Goal: Transaction & Acquisition: Book appointment/travel/reservation

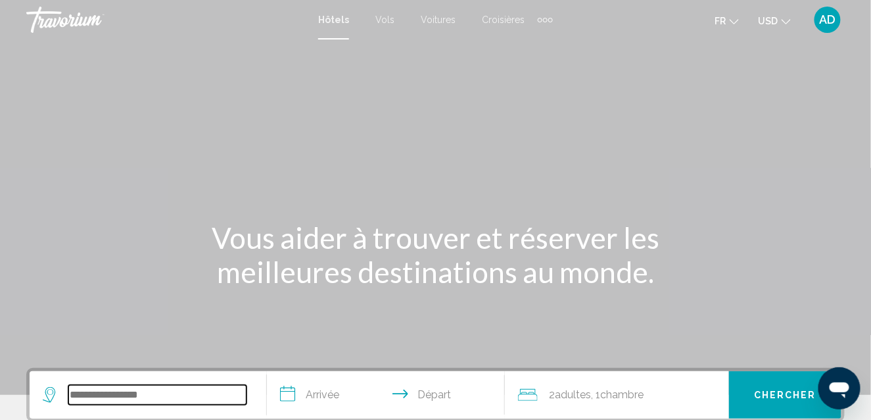
click at [94, 389] on input "Search widget" at bounding box center [157, 395] width 178 height 20
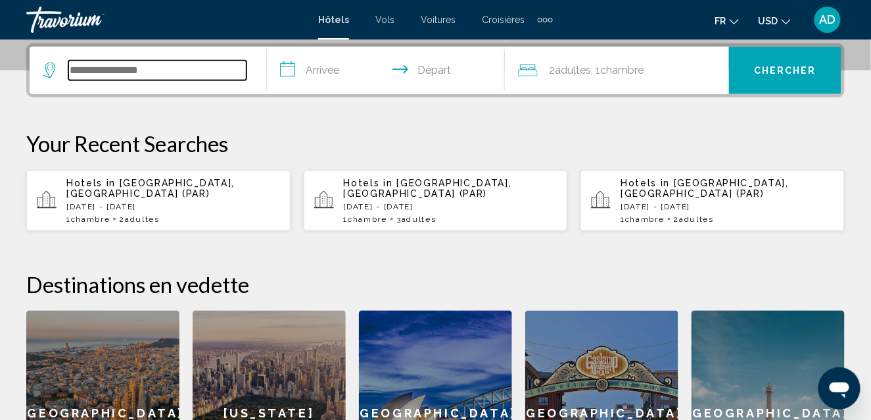
scroll to position [325, 0]
click at [134, 66] on input "Search widget" at bounding box center [157, 70] width 178 height 20
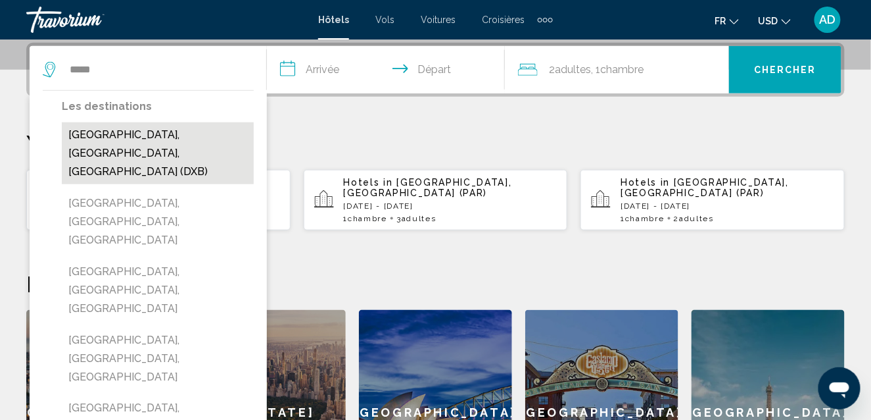
click at [114, 151] on button "[GEOGRAPHIC_DATA], [GEOGRAPHIC_DATA], [GEOGRAPHIC_DATA] (DXB)" at bounding box center [158, 153] width 192 height 62
type input "**********"
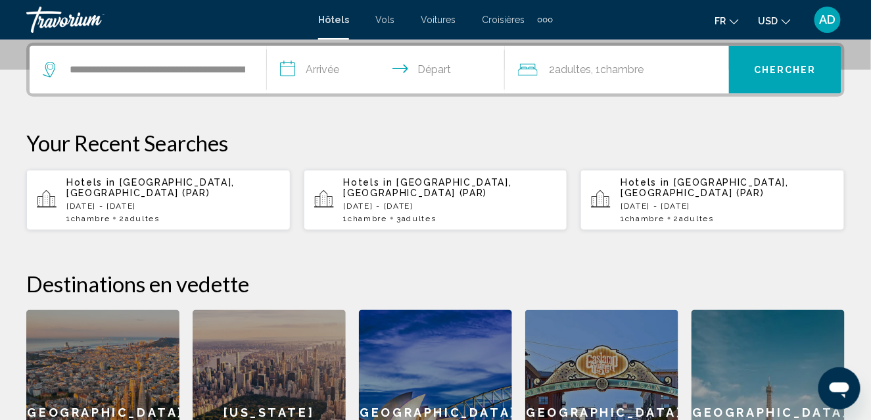
click at [319, 66] on input "**********" at bounding box center [388, 71] width 243 height 51
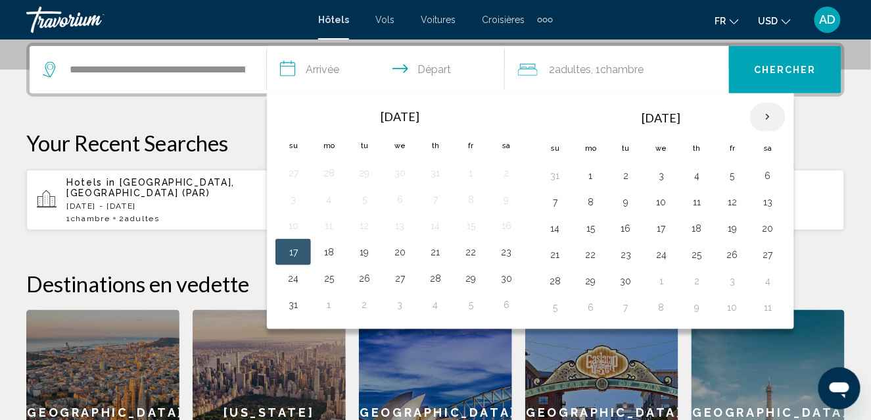
click at [764, 120] on th "Next month" at bounding box center [768, 117] width 36 height 29
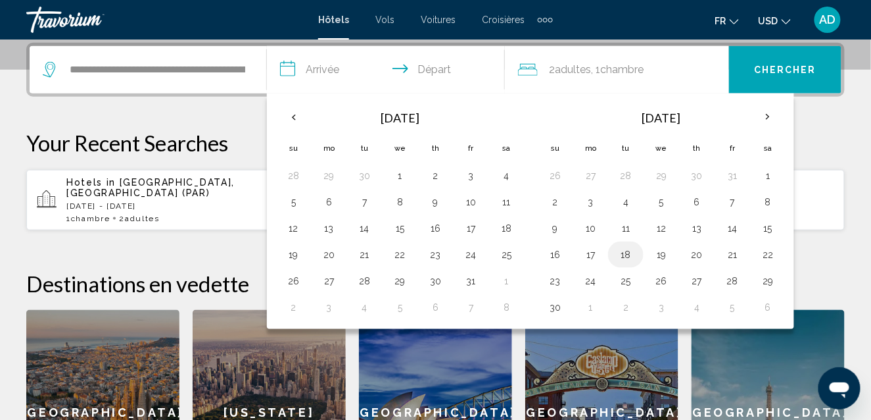
click at [623, 252] on button "18" at bounding box center [626, 254] width 21 height 18
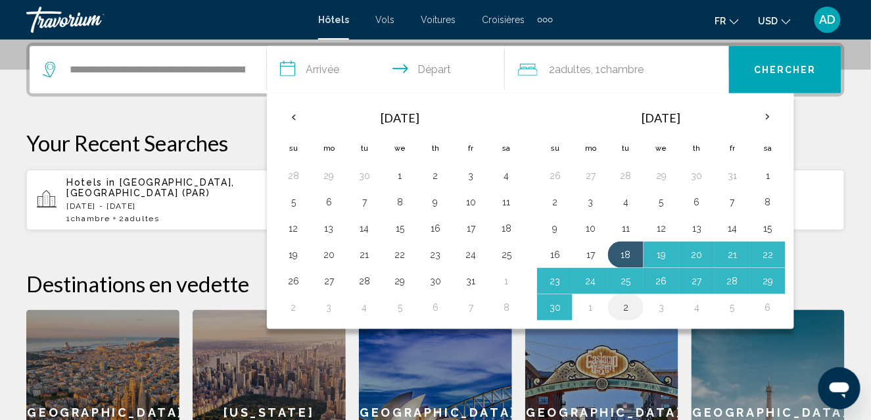
click at [621, 310] on button "2" at bounding box center [626, 307] width 21 height 18
type input "**********"
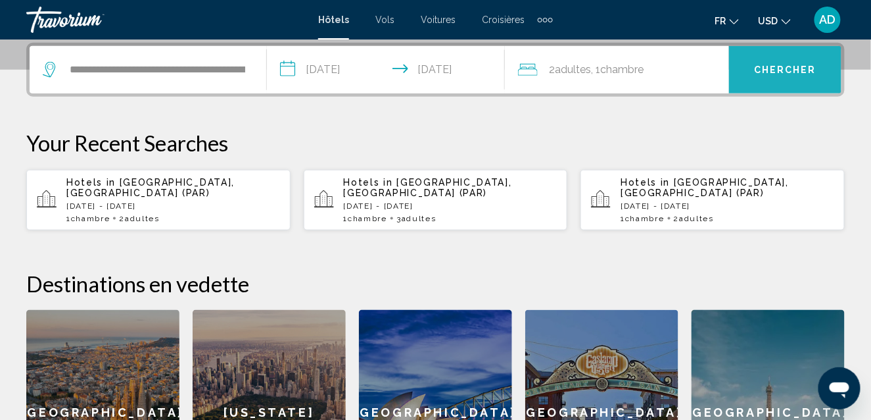
click at [788, 75] on button "Chercher" at bounding box center [785, 69] width 112 height 47
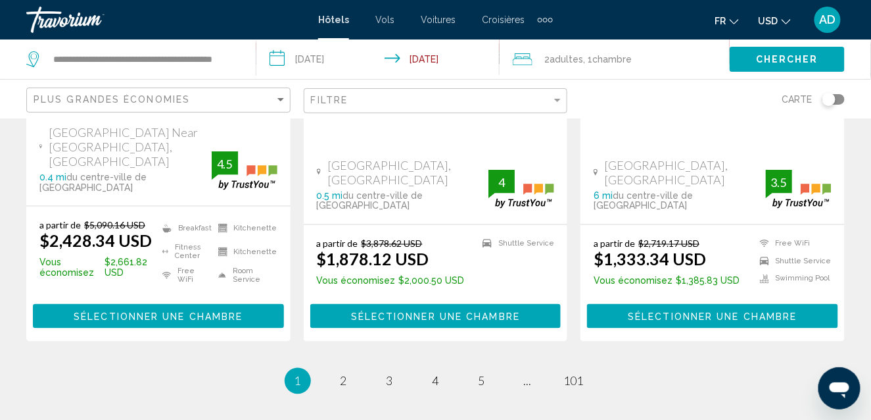
scroll to position [1970, 0]
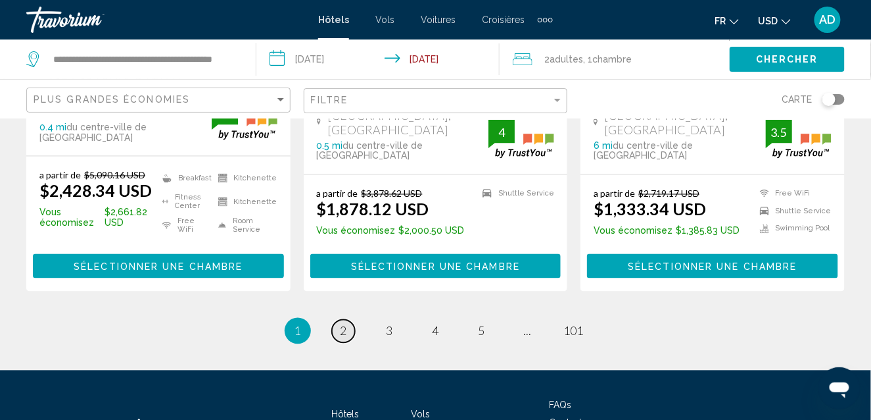
click at [343, 324] on span "2" at bounding box center [344, 331] width 7 height 14
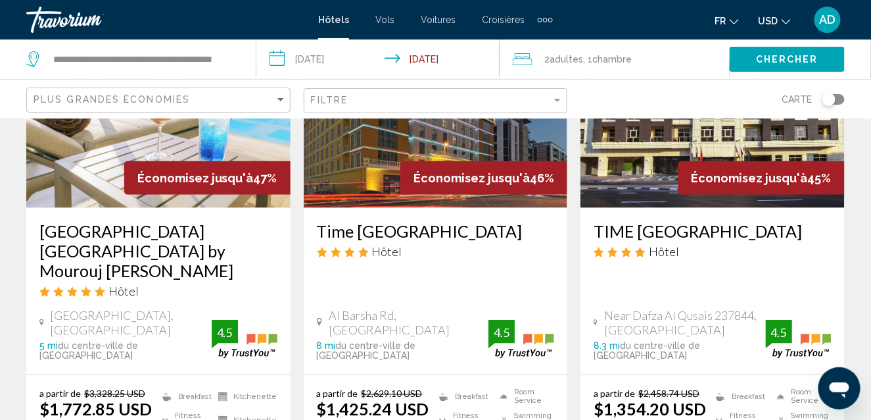
scroll to position [1771, 0]
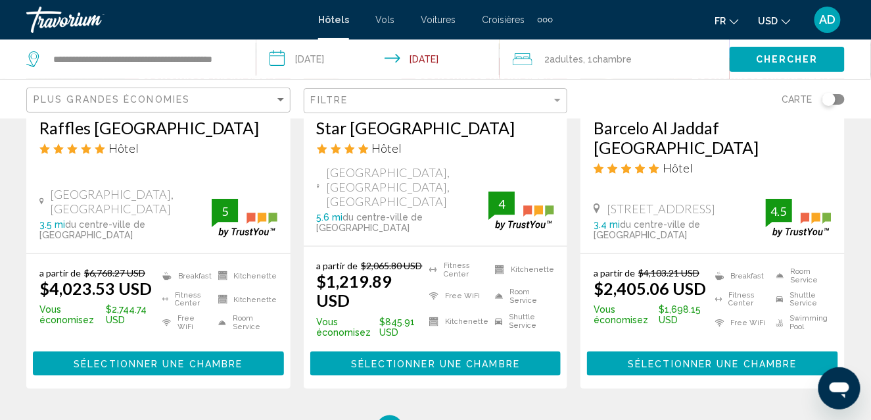
scroll to position [1819, 0]
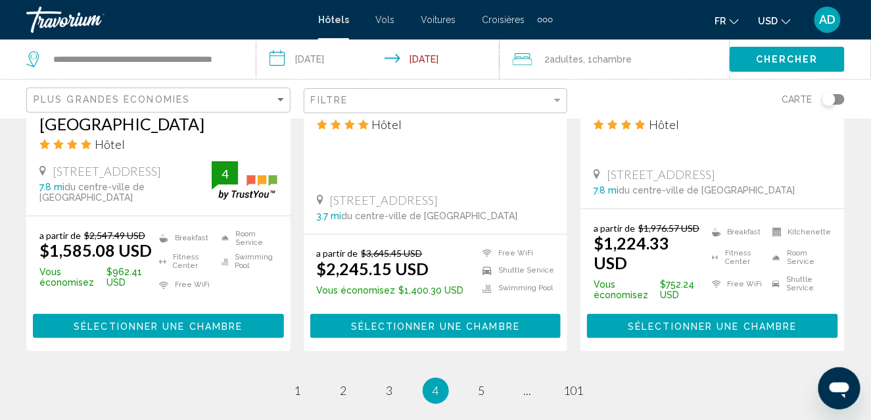
scroll to position [1881, 0]
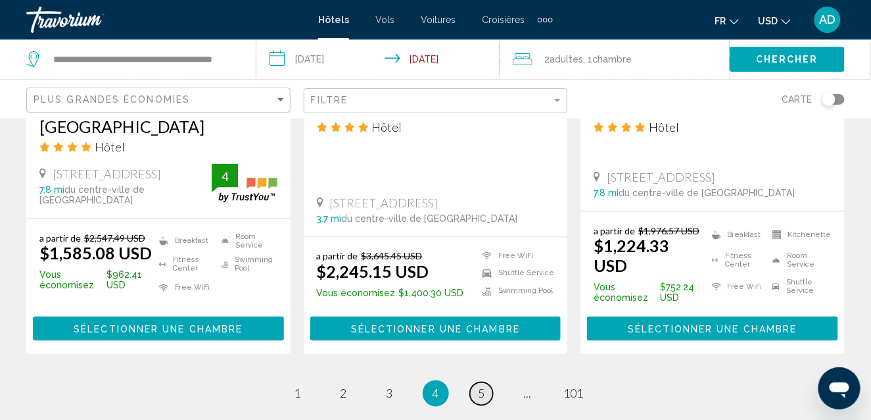
click at [481, 386] on span "5" at bounding box center [482, 393] width 7 height 14
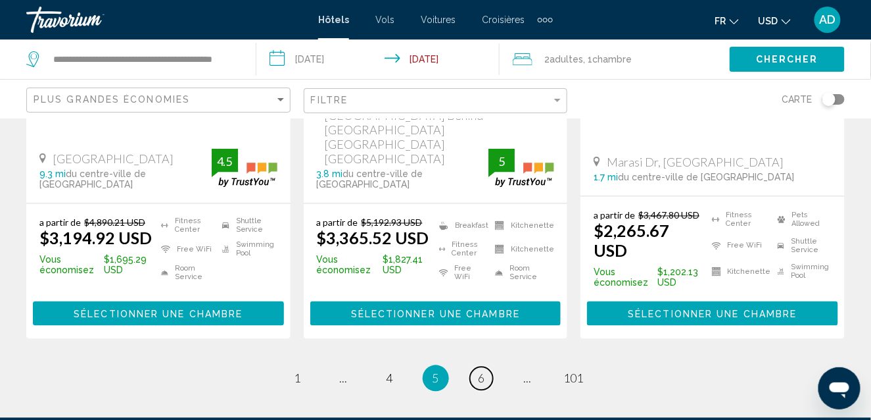
scroll to position [1984, 0]
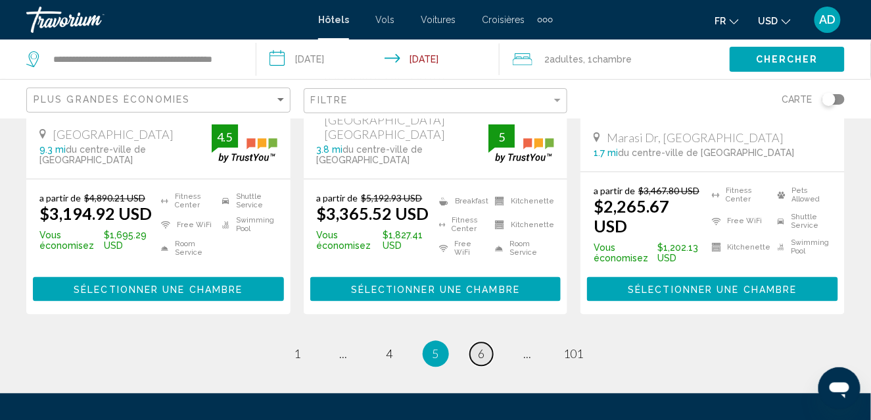
click at [483, 347] on span "6" at bounding box center [482, 354] width 7 height 14
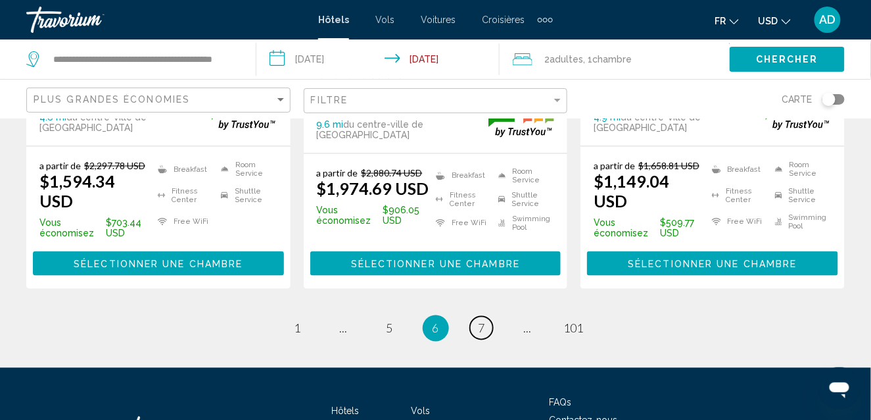
scroll to position [1887, 0]
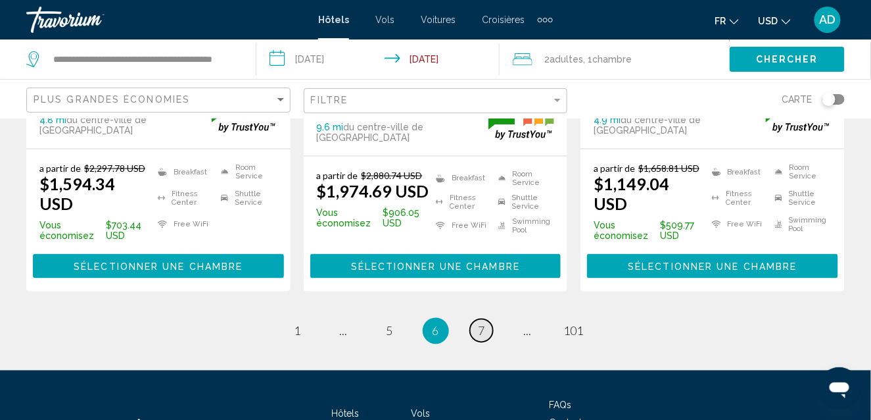
click at [483, 327] on link "page 7" at bounding box center [481, 330] width 23 height 23
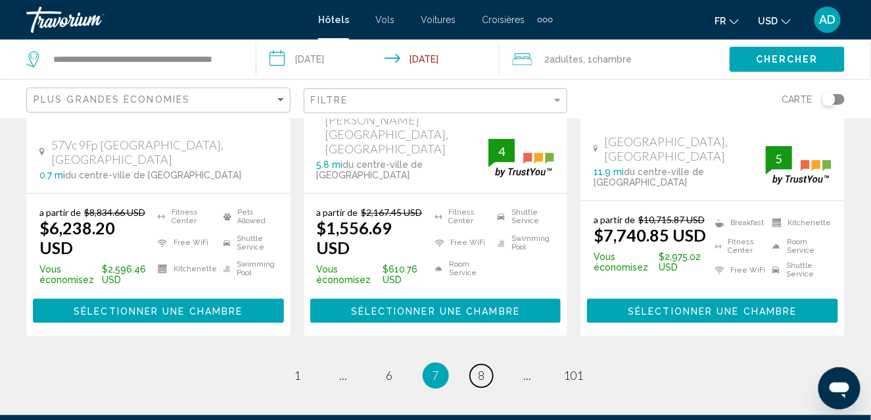
scroll to position [1970, 0]
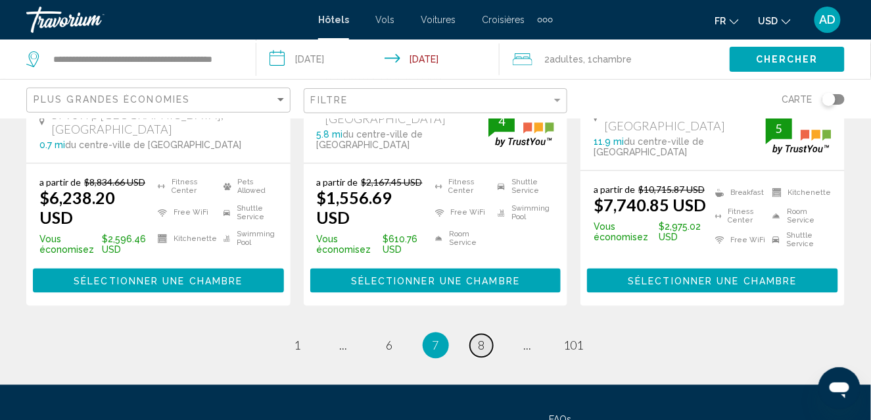
click at [475, 334] on link "page 8" at bounding box center [481, 345] width 23 height 23
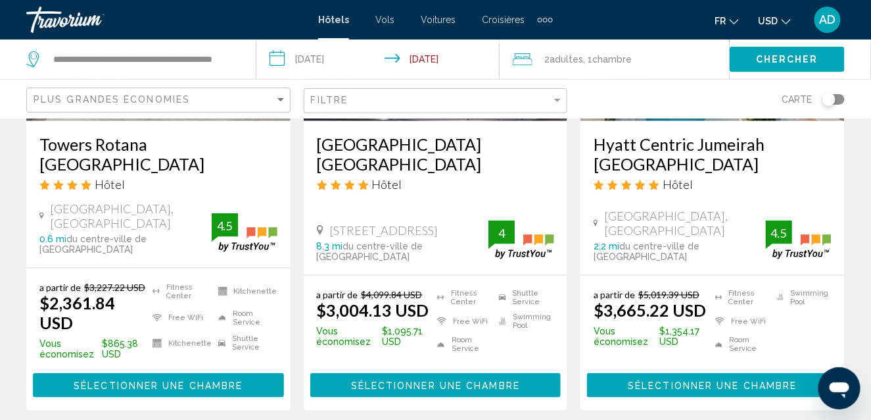
scroll to position [1789, 0]
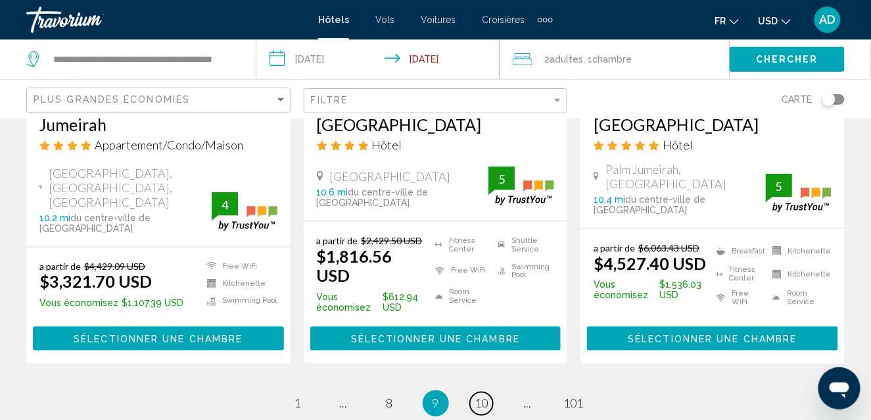
scroll to position [1855, 0]
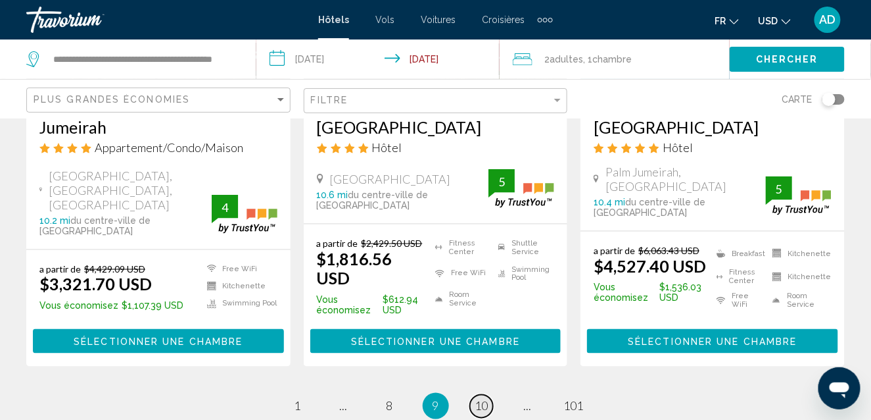
click at [480, 399] on span "10" at bounding box center [481, 406] width 13 height 14
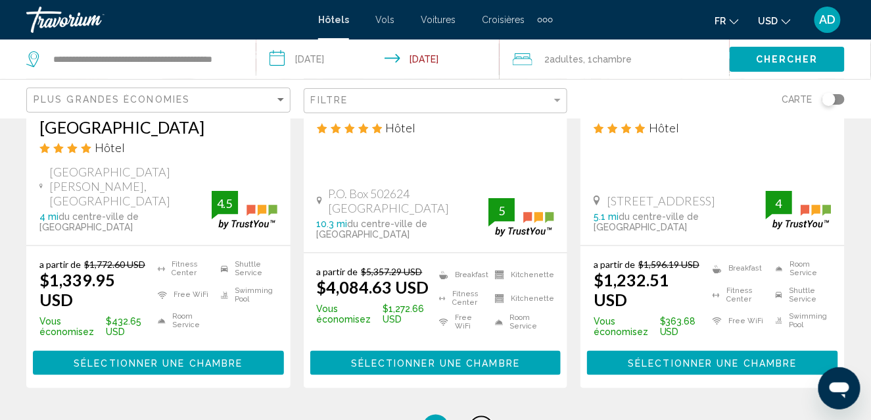
scroll to position [1856, 0]
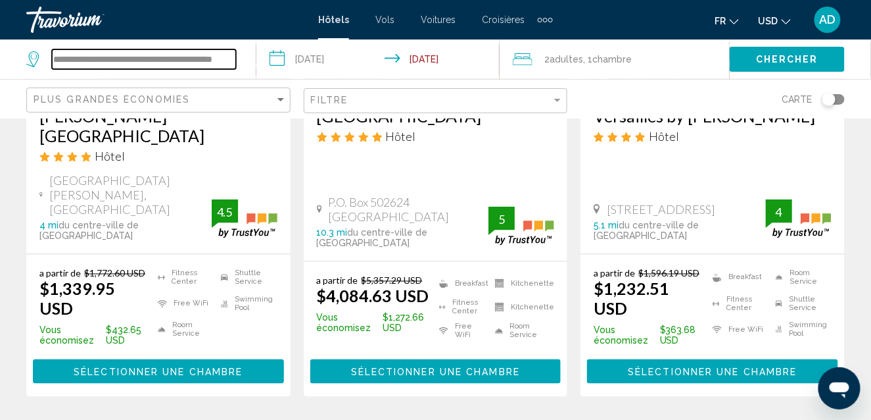
click at [171, 57] on input "**********" at bounding box center [144, 59] width 184 height 20
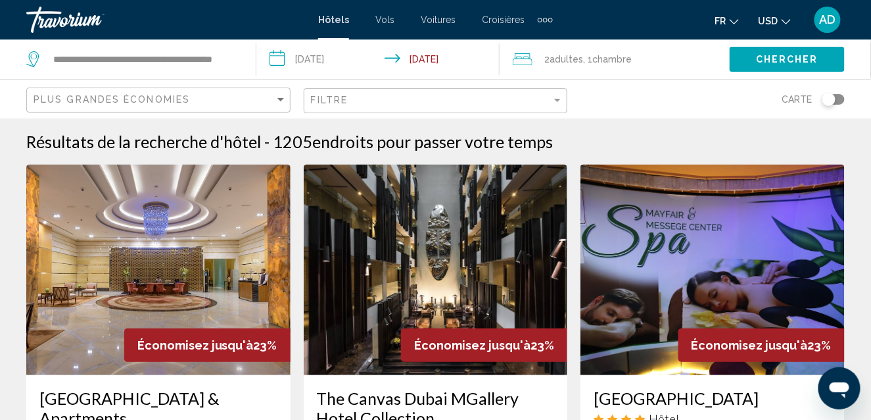
click at [279, 93] on div "Plus grandes économies" at bounding box center [160, 100] width 253 height 24
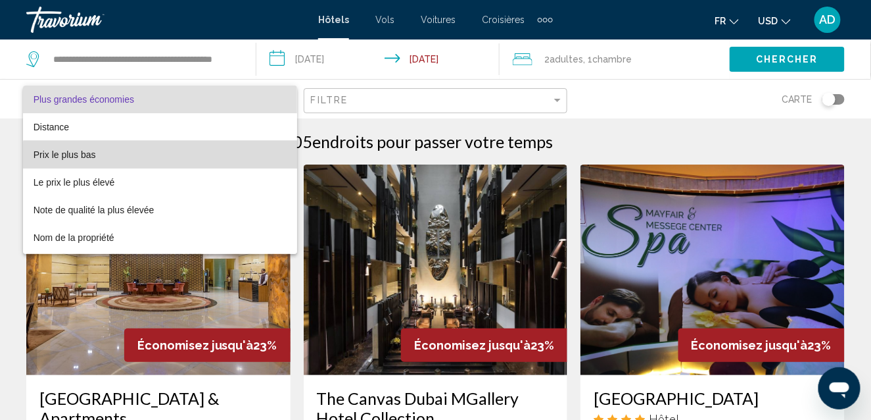
click at [167, 161] on span "Prix le plus bas" at bounding box center [160, 155] width 253 height 28
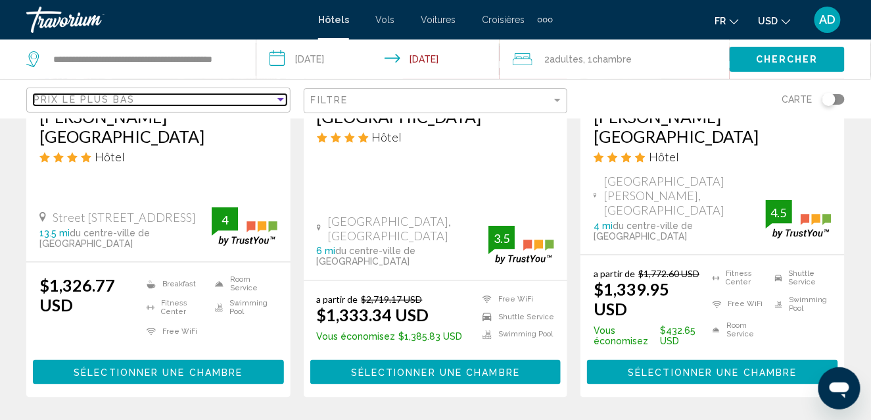
scroll to position [1871, 0]
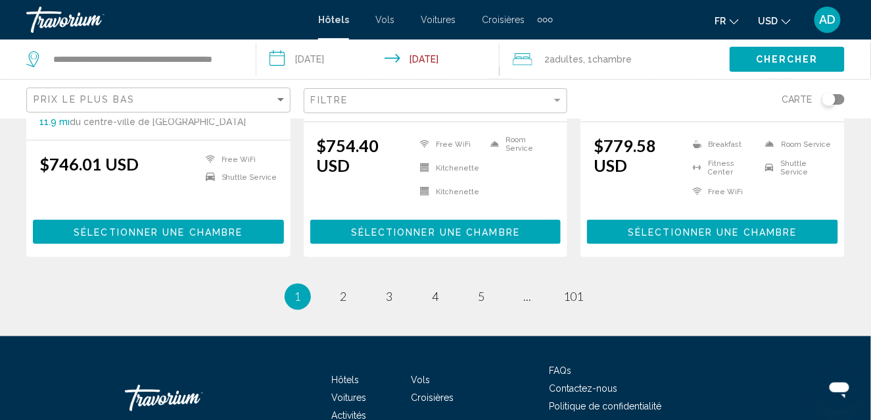
scroll to position [1892, 0]
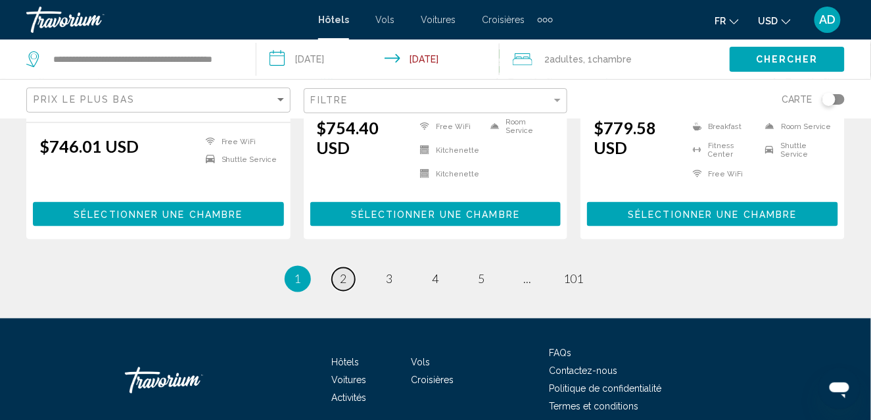
click at [344, 272] on span "2" at bounding box center [344, 279] width 7 height 14
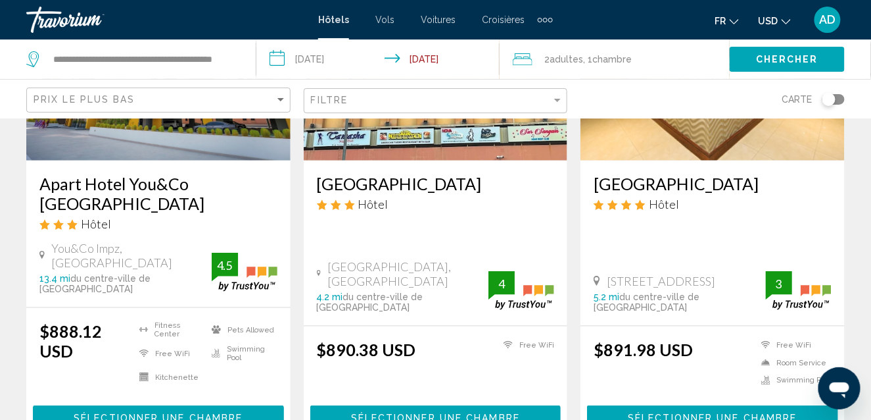
scroll to position [1711, 0]
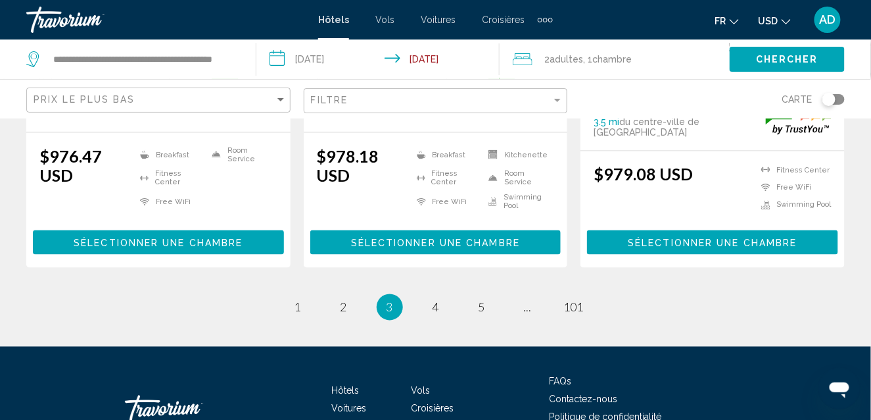
scroll to position [1959, 0]
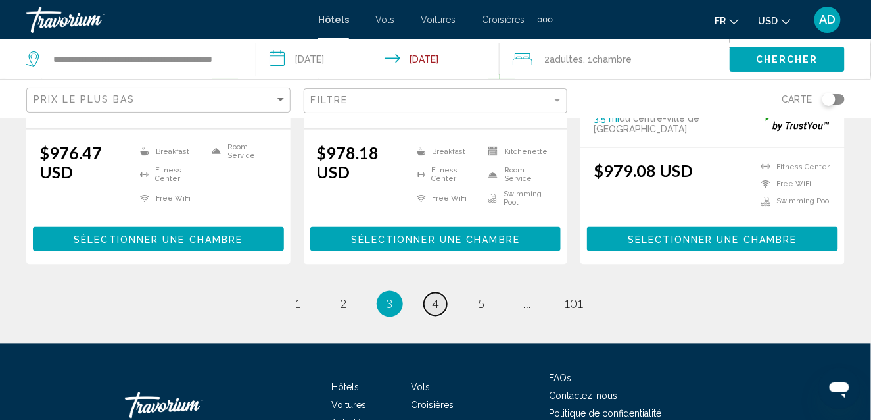
click at [435, 293] on link "page 4" at bounding box center [435, 304] width 23 height 23
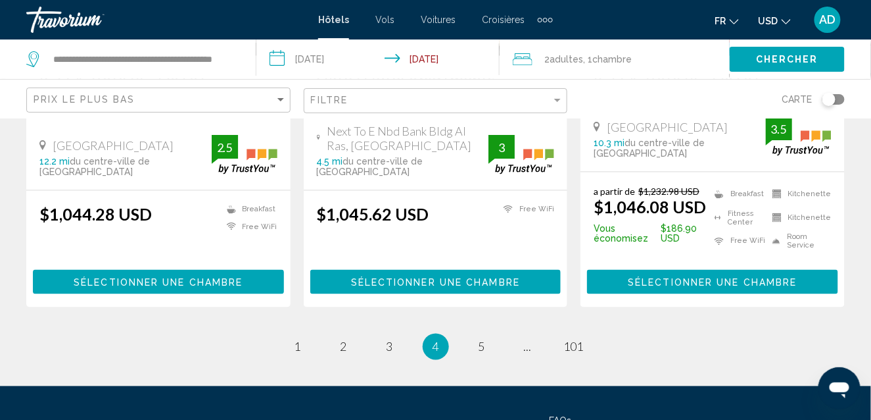
scroll to position [1937, 0]
